Goal: Transaction & Acquisition: Purchase product/service

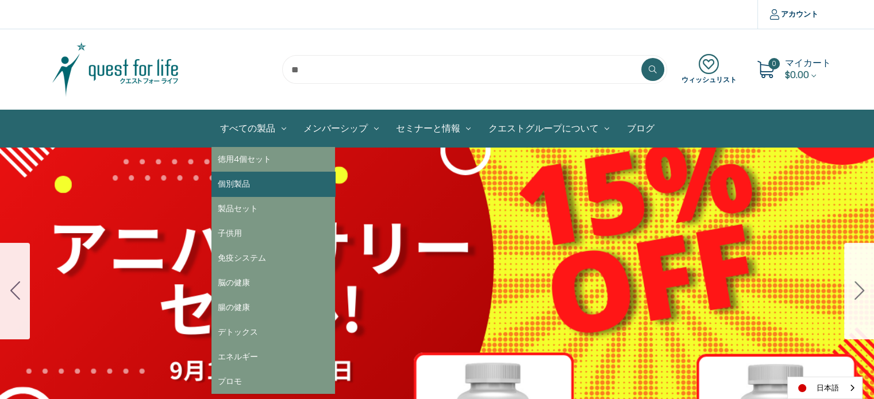
click at [253, 178] on link "個別製品" at bounding box center [273, 184] width 124 height 25
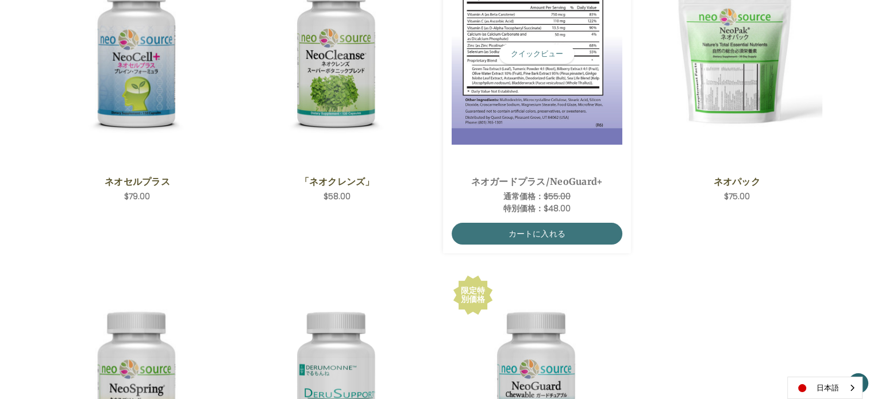
scroll to position [230, 0]
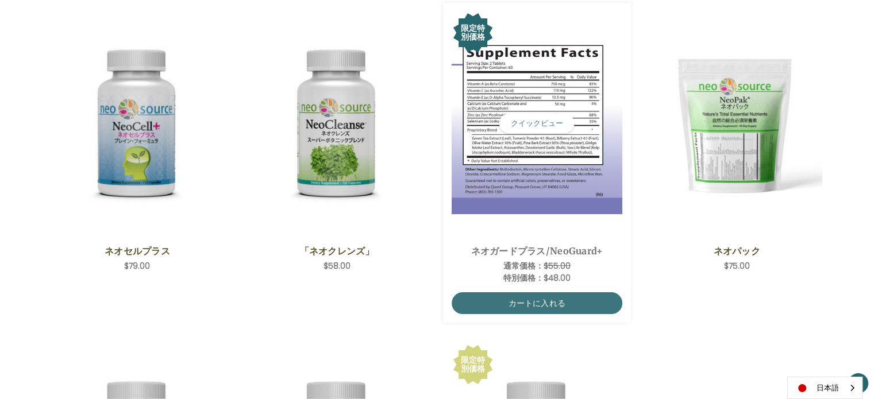
click at [542, 172] on img "NeoGuard Plus,Was:$55.00,\aNow:$48.00\a" at bounding box center [537, 124] width 171 height 182
